Goal: Book appointment/travel/reservation

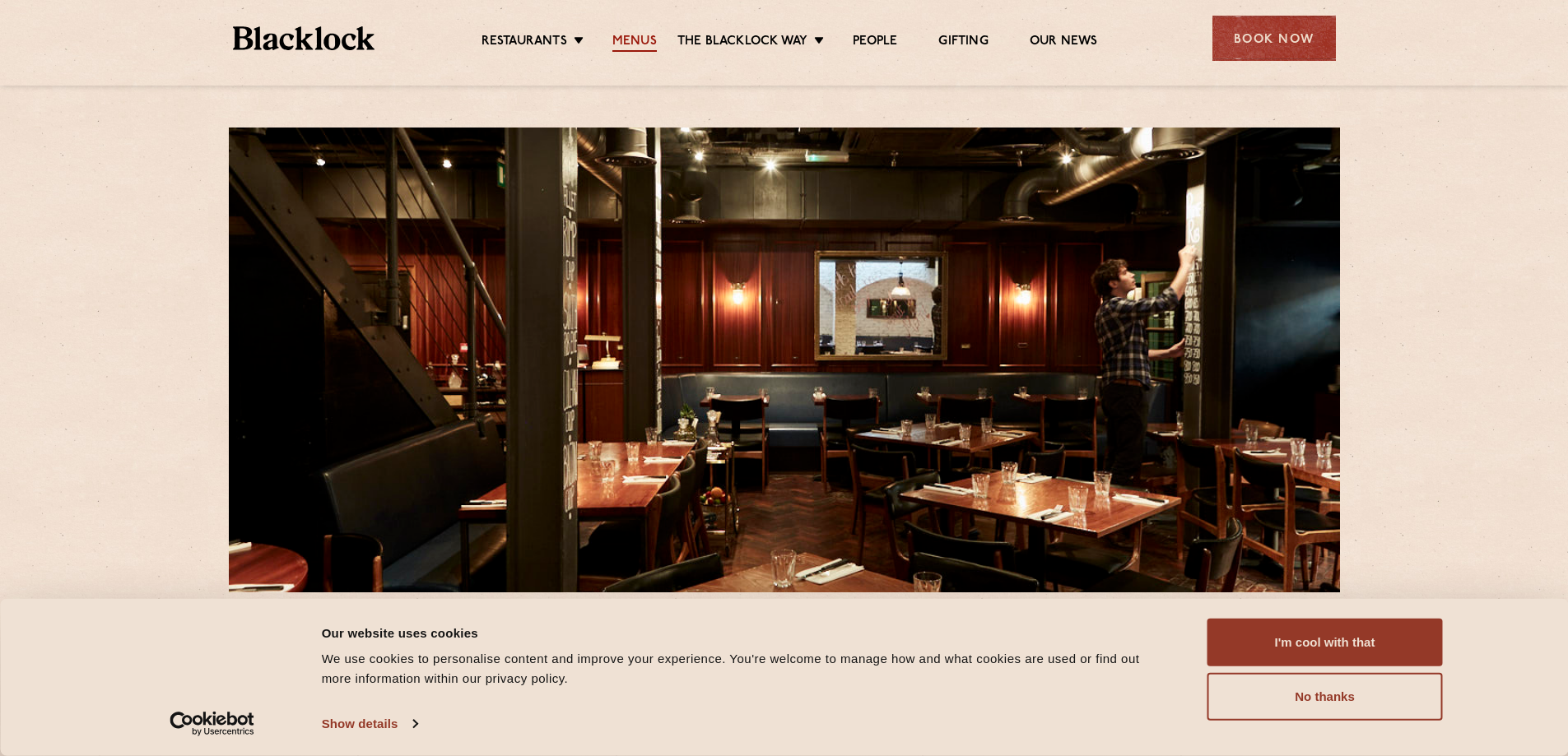
click at [644, 38] on link "Menus" at bounding box center [634, 43] width 44 height 18
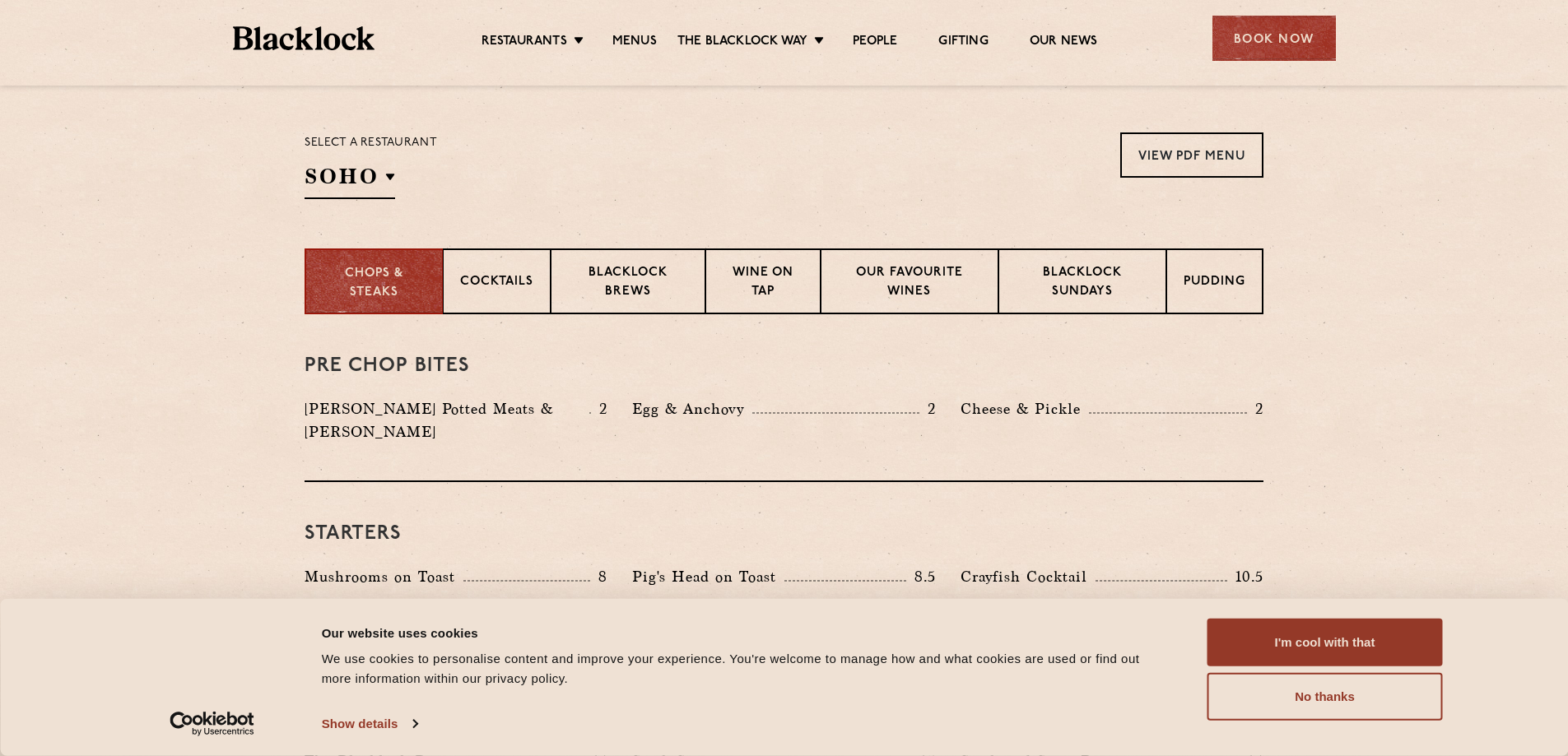
scroll to position [406, 0]
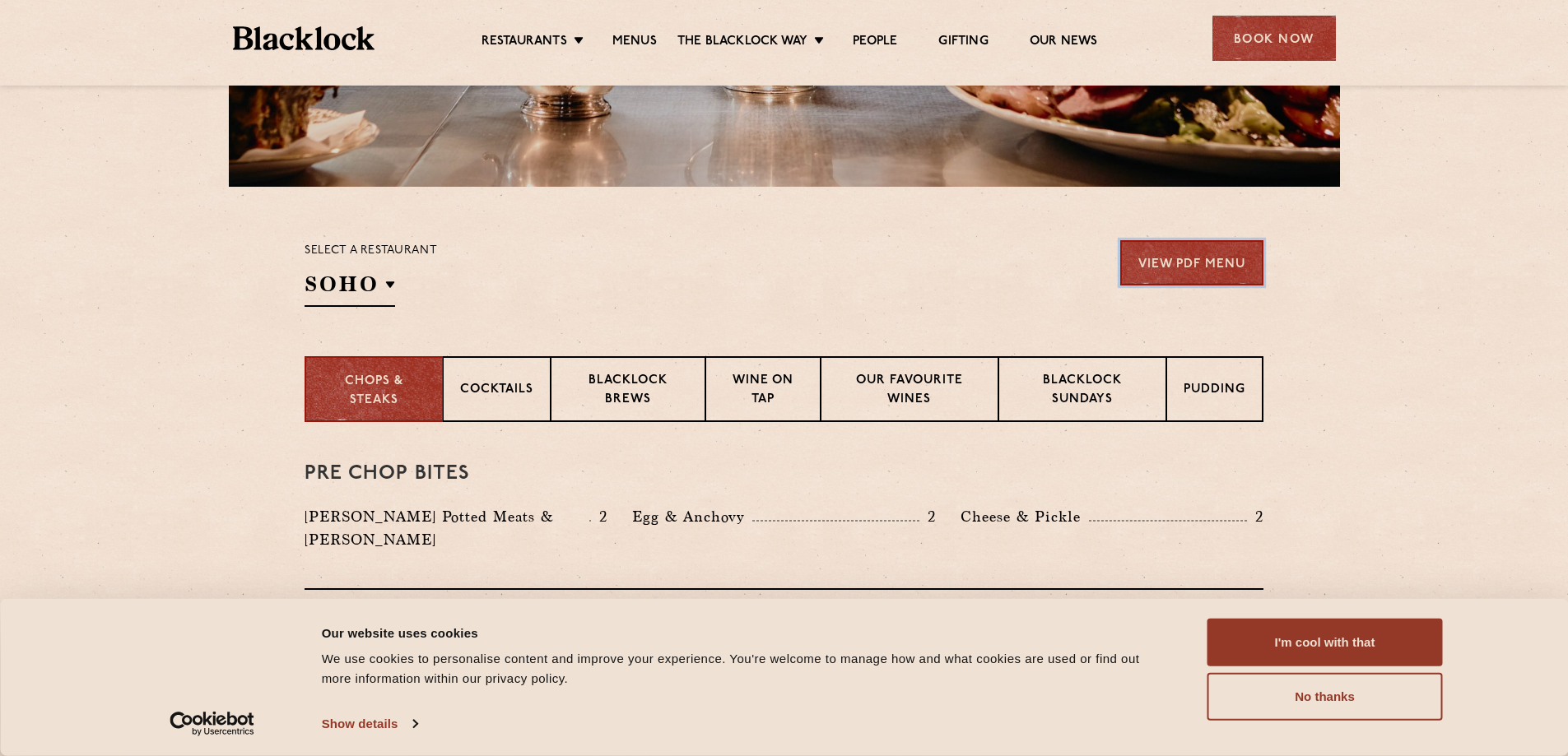
click at [1193, 263] on link "View PDF Menu" at bounding box center [1191, 263] width 143 height 45
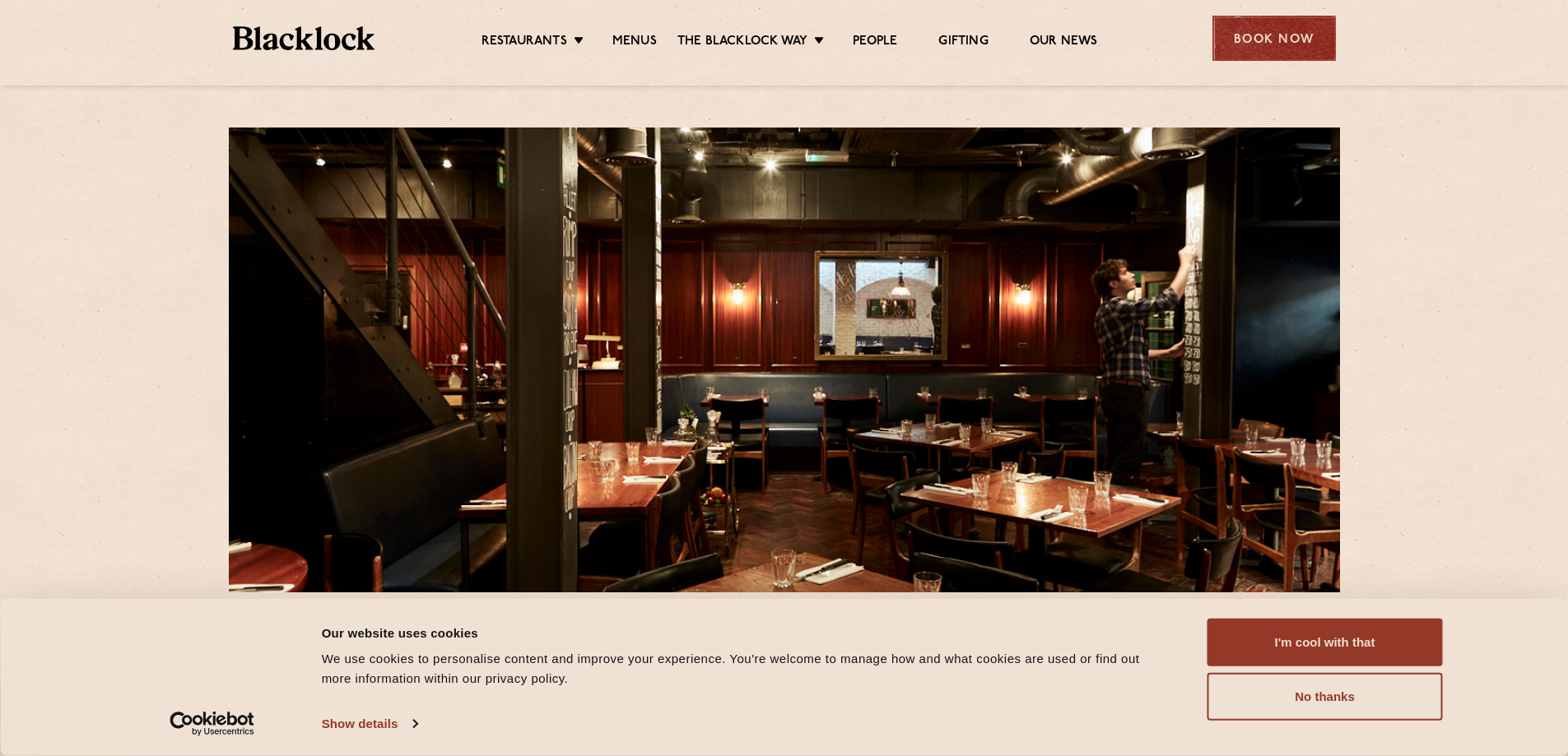
click at [1268, 40] on div "Book Now" at bounding box center [1273, 38] width 123 height 45
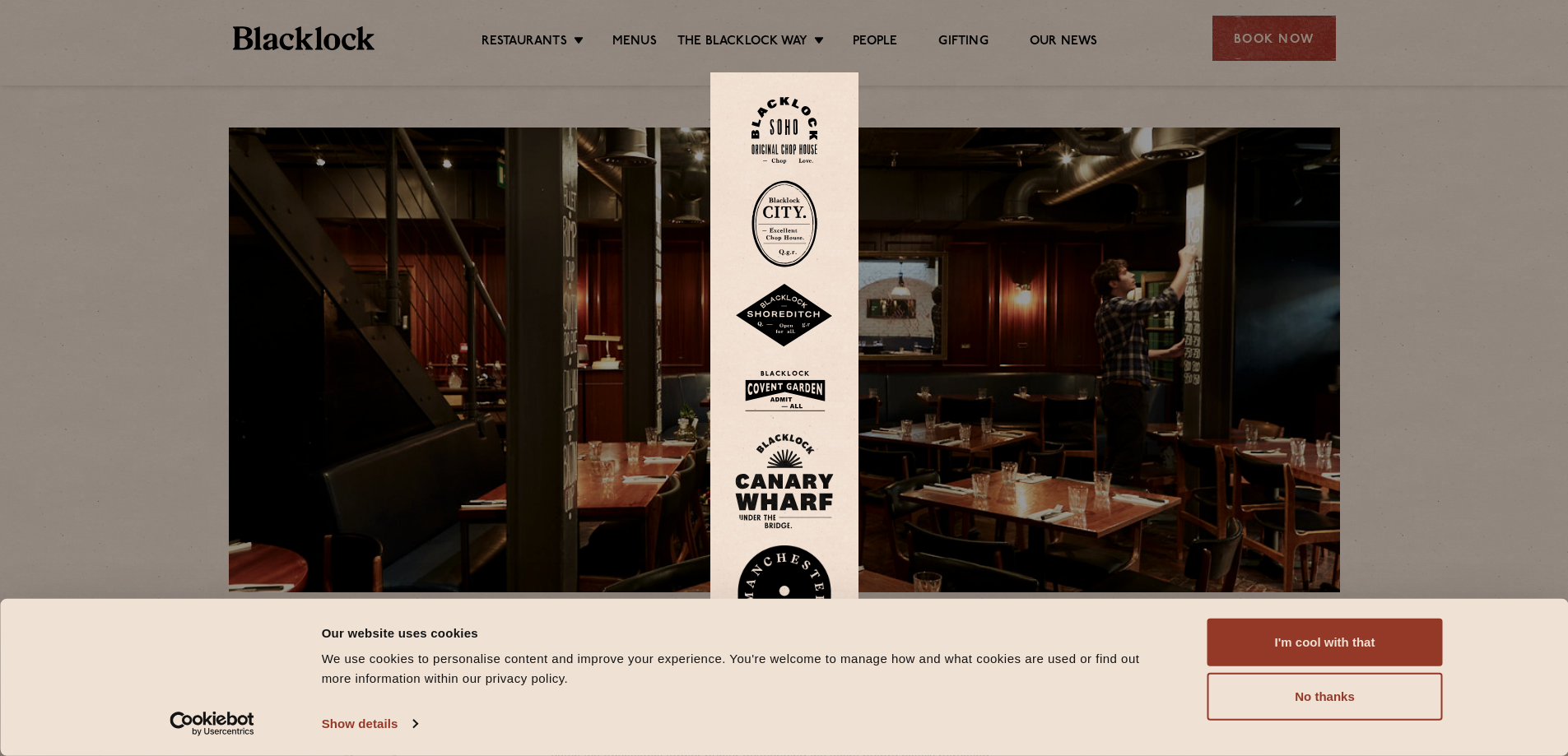
click at [785, 114] on img at bounding box center [784, 130] width 66 height 66
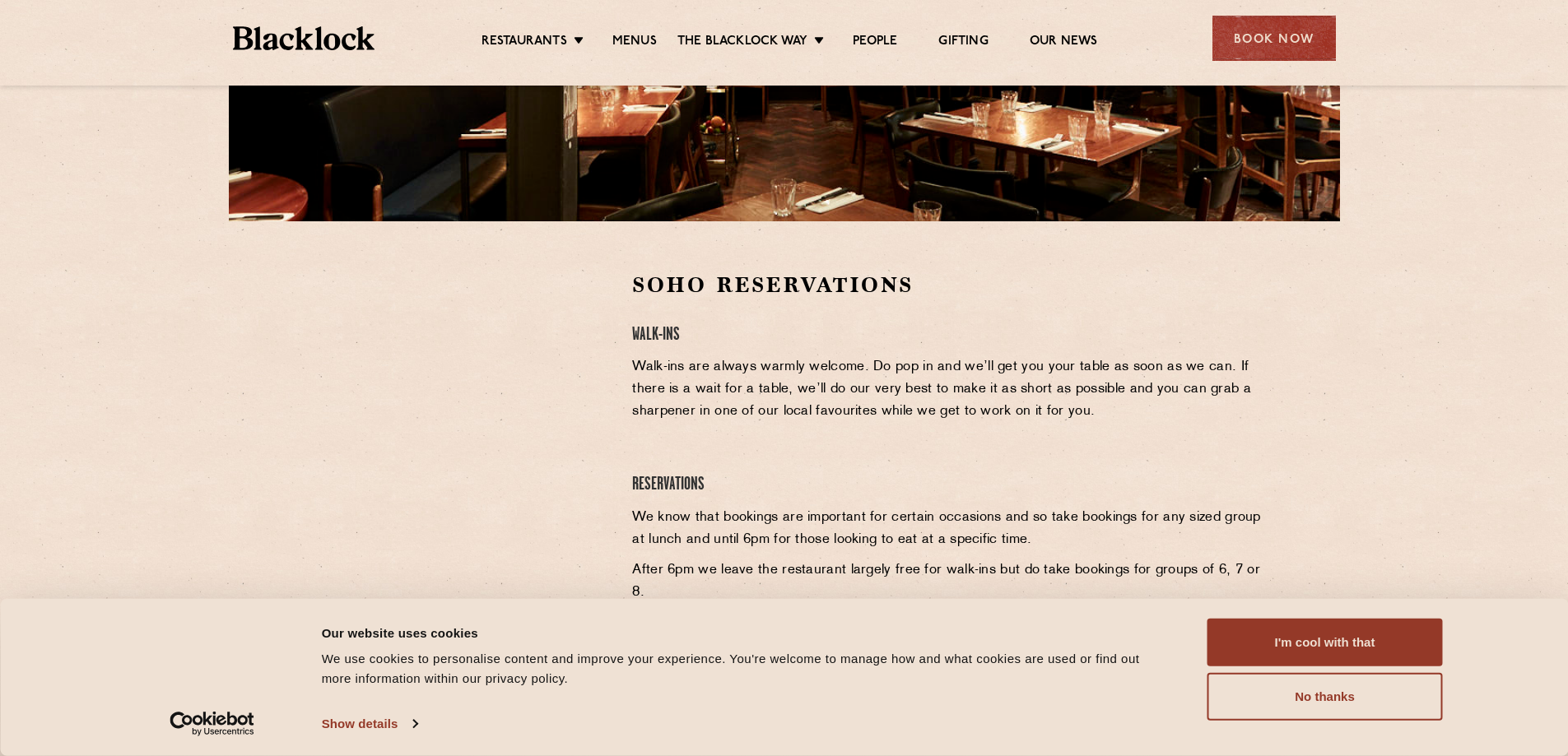
scroll to position [411, 0]
